Goal: Transaction & Acquisition: Purchase product/service

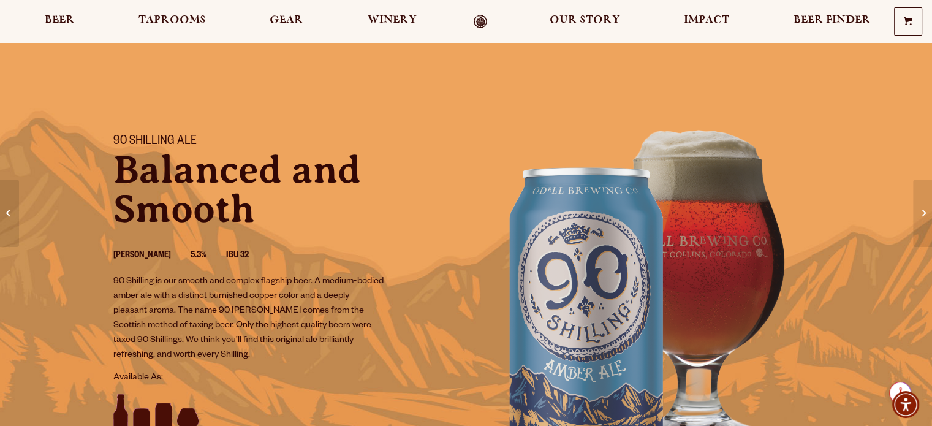
scroll to position [184, 0]
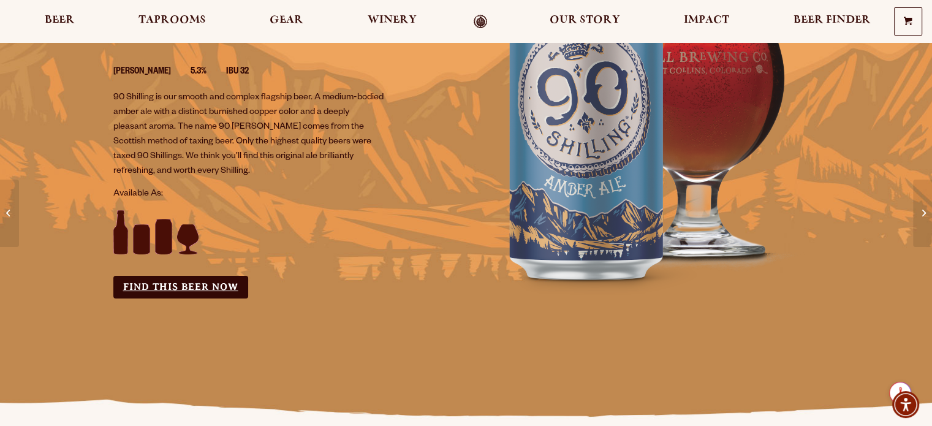
click at [193, 288] on link "Find this Beer Now" at bounding box center [180, 287] width 135 height 23
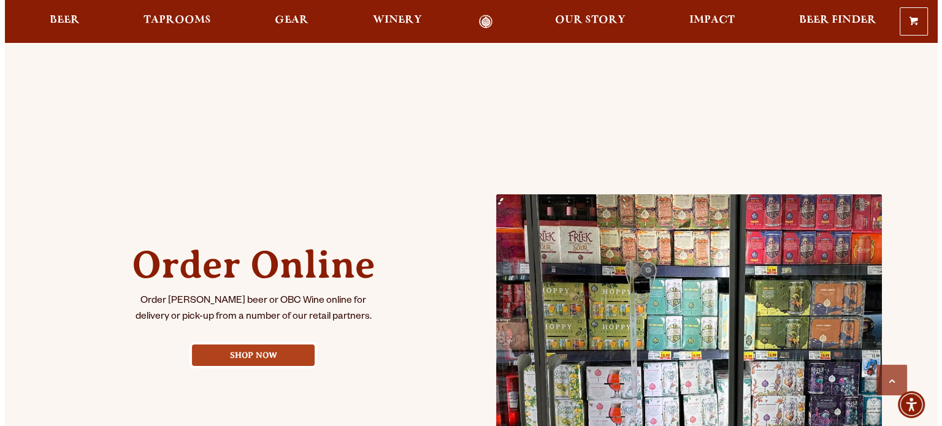
scroll to position [552, 0]
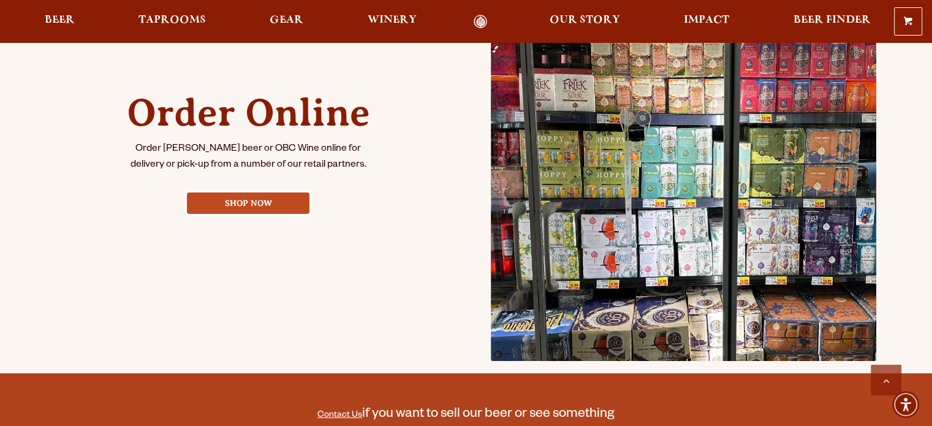
click at [262, 201] on link "Shop Now" at bounding box center [248, 202] width 123 height 21
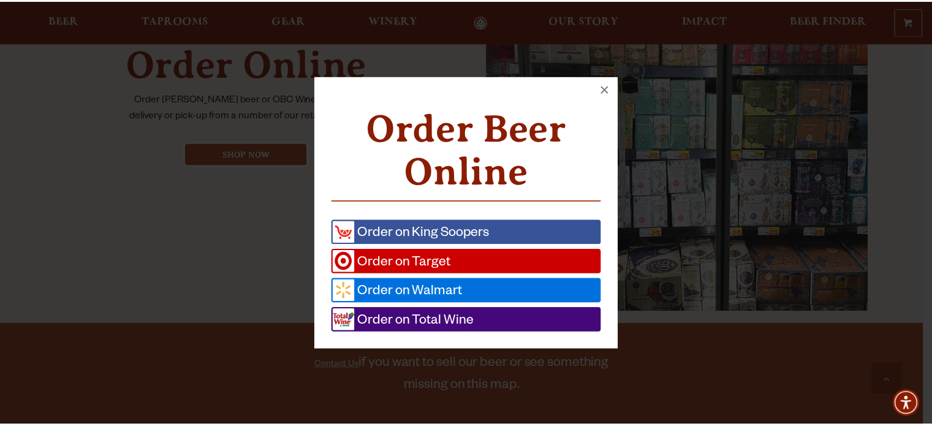
scroll to position [601, 0]
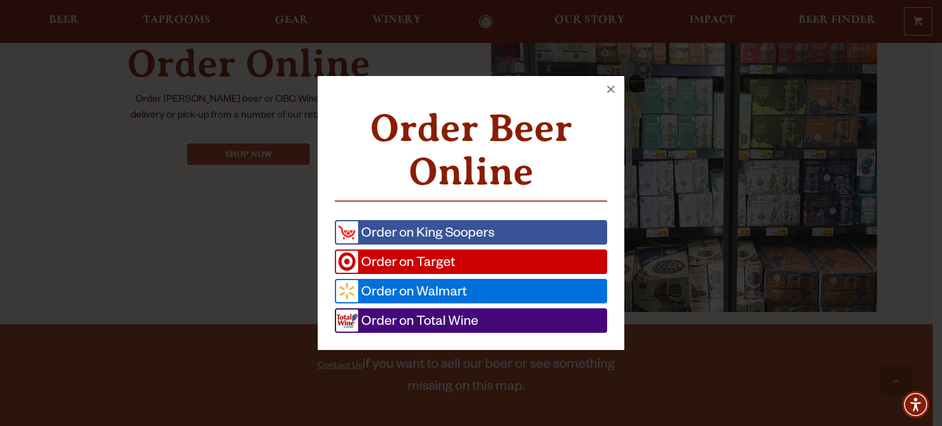
click at [422, 261] on span "Order on Target" at bounding box center [406, 262] width 97 height 22
click at [447, 294] on span "Order on Walmart" at bounding box center [412, 291] width 109 height 22
click at [466, 323] on span "Order on Total Wine" at bounding box center [418, 321] width 120 height 22
click at [612, 88] on button "×" at bounding box center [610, 89] width 27 height 27
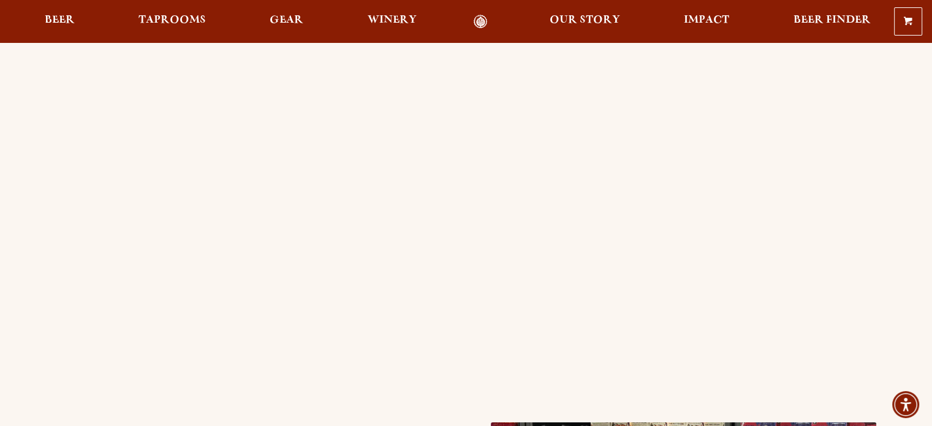
scroll to position [0, 0]
click at [715, 15] on span "Impact" at bounding box center [706, 20] width 45 height 10
